Goal: Task Accomplishment & Management: Use online tool/utility

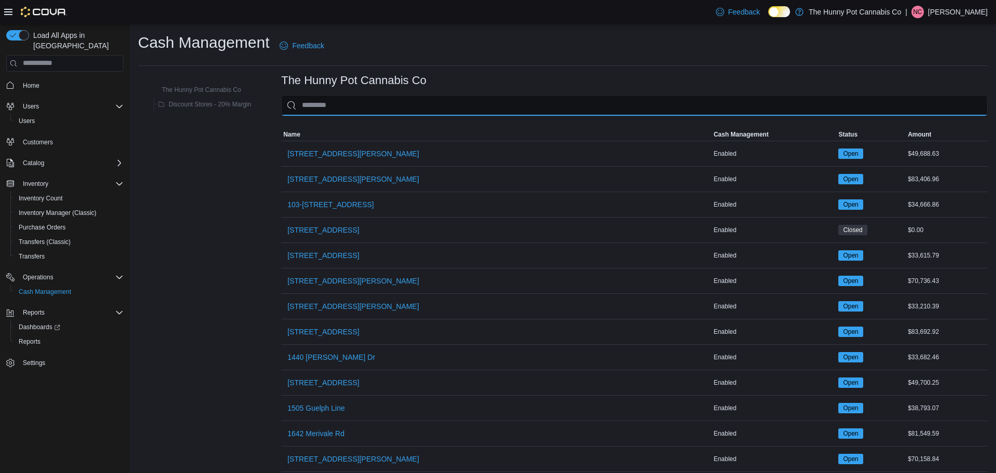
click at [329, 96] on input "This is a search bar. As you type, the results lower in the page will automatic…" at bounding box center [634, 105] width 706 height 21
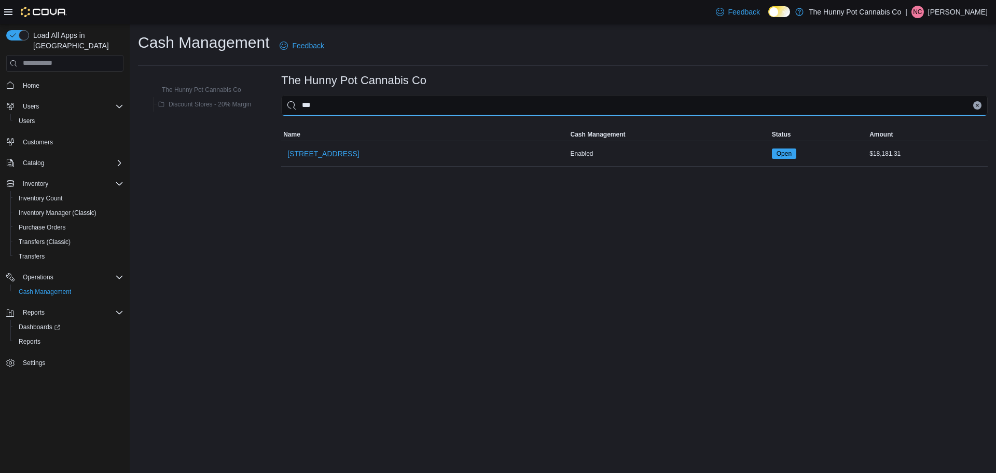
type input "****"
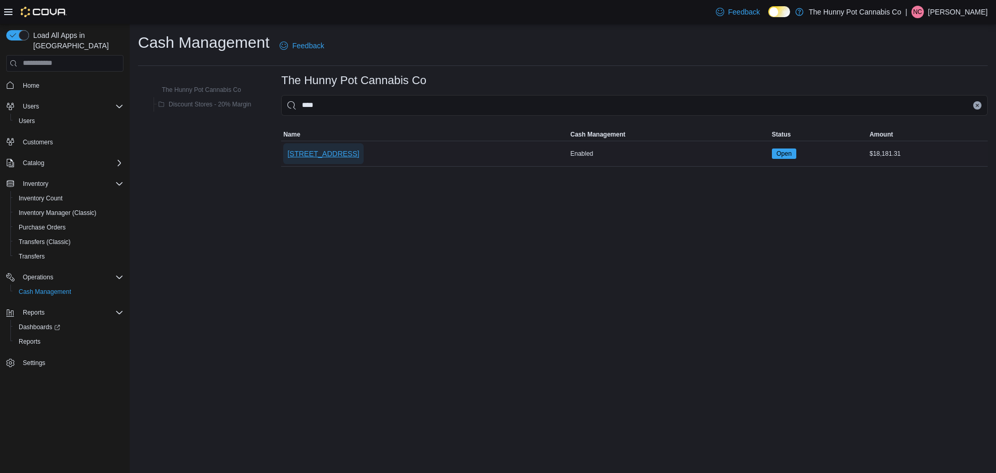
click at [316, 150] on span "[STREET_ADDRESS]" at bounding box center [323, 153] width 72 height 10
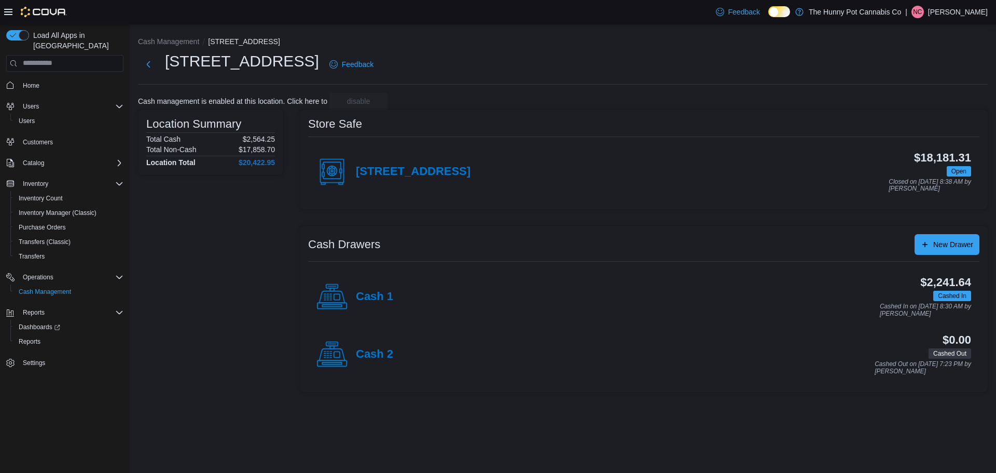
click at [344, 296] on icon at bounding box center [331, 296] width 31 height 31
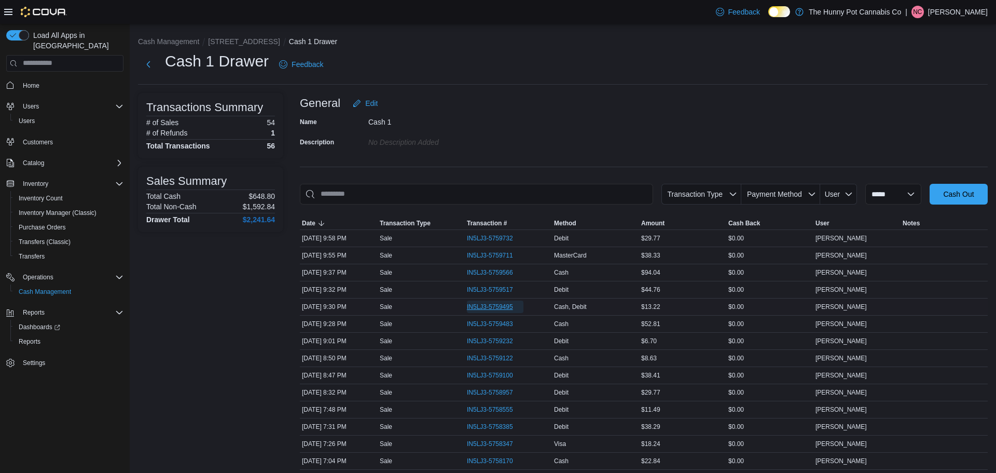
click at [485, 310] on span "IN5LJ3-5759495" at bounding box center [490, 306] width 46 height 8
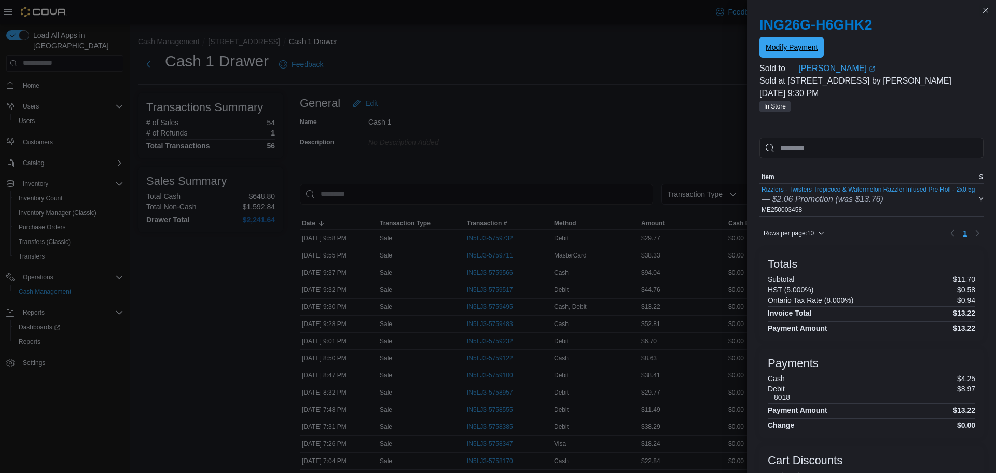
click at [788, 53] on span "Modify Payment" at bounding box center [792, 47] width 52 height 21
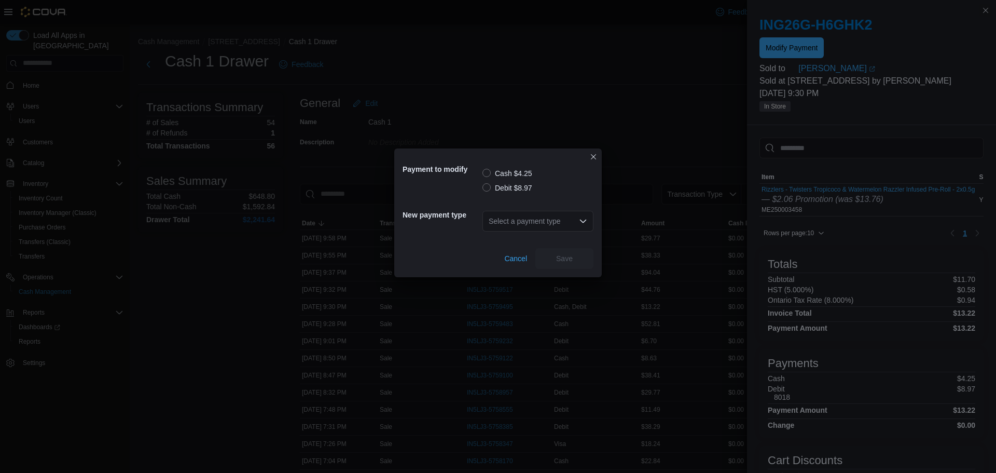
click at [507, 192] on label "Debit $8.97" at bounding box center [507, 188] width 50 height 12
click at [551, 221] on div "Select a payment type" at bounding box center [537, 221] width 111 height 21
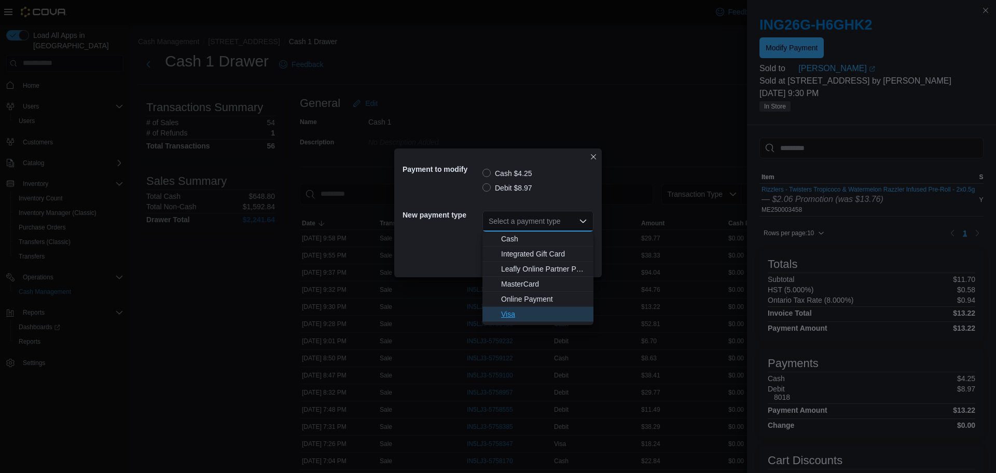
click at [509, 309] on span "Visa" at bounding box center [544, 314] width 86 height 10
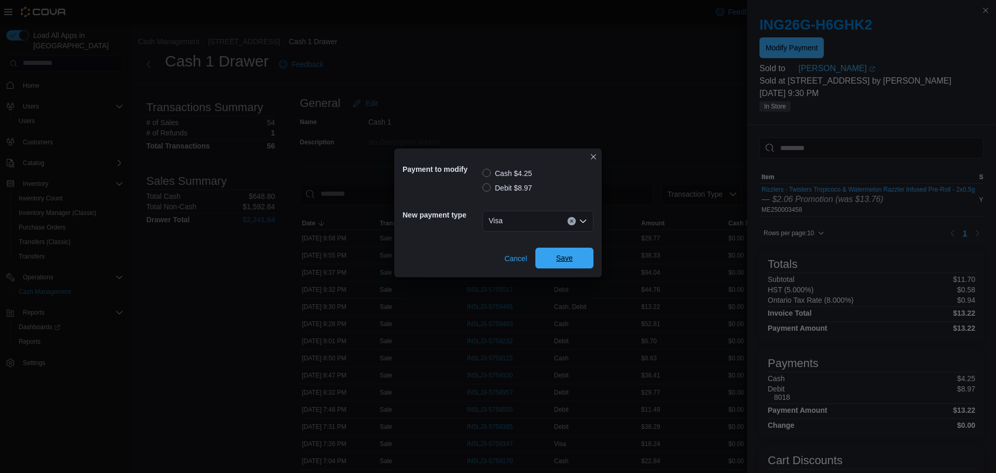
click at [564, 261] on span "Save" at bounding box center [564, 258] width 17 height 10
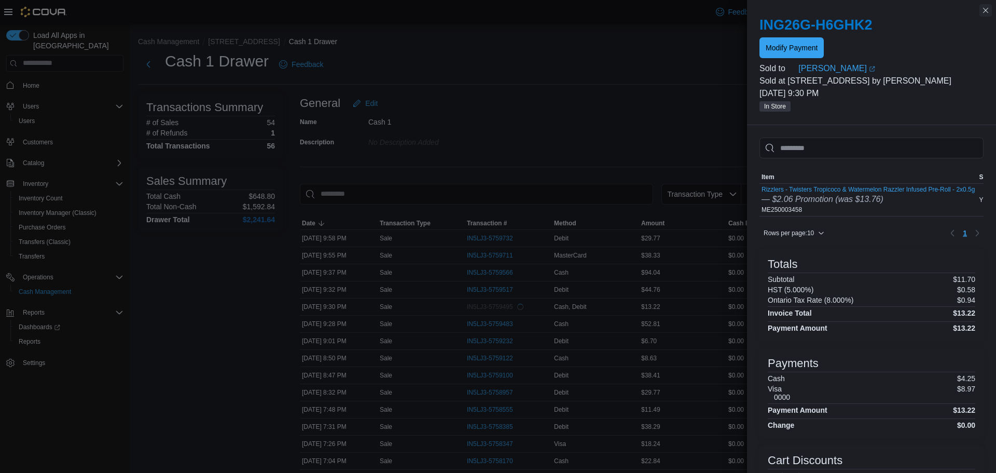
click at [988, 12] on button "Close this dialog" at bounding box center [985, 10] width 12 height 12
